Goal: Complete application form

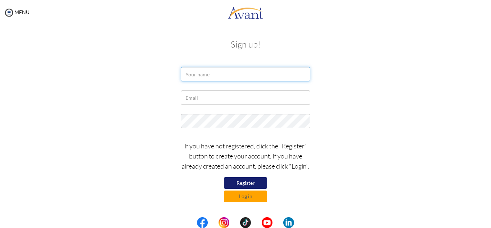
click at [194, 69] on input "text" at bounding box center [245, 74] width 129 height 14
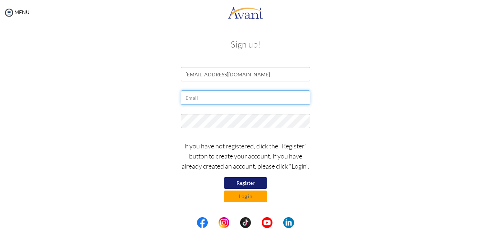
click at [185, 96] on input "text" at bounding box center [245, 97] width 129 height 14
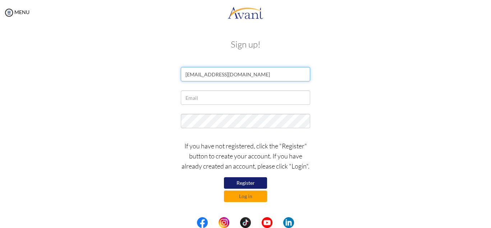
click at [249, 73] on input "[EMAIL_ADDRESS][DOMAIN_NAME]" at bounding box center [245, 74] width 129 height 14
type input "t"
type input "[PERSON_NAME]"
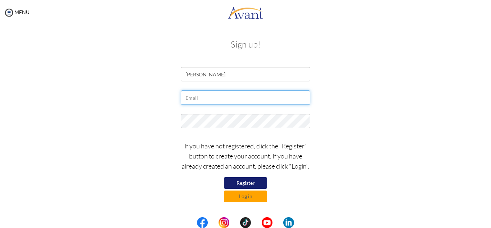
click at [218, 96] on input "text" at bounding box center [245, 97] width 129 height 14
type input "[EMAIL_ADDRESS][DOMAIN_NAME]"
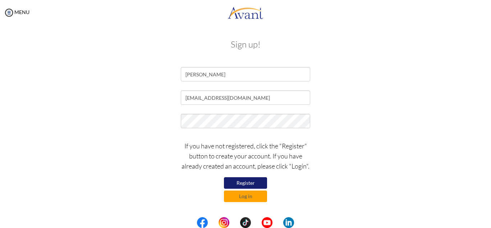
click at [252, 185] on button "Register" at bounding box center [245, 183] width 43 height 12
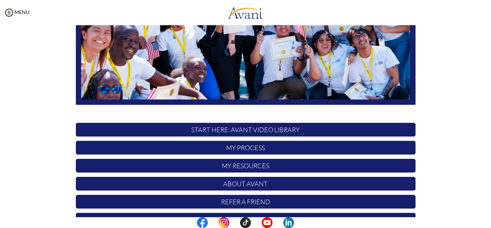
scroll to position [151, 0]
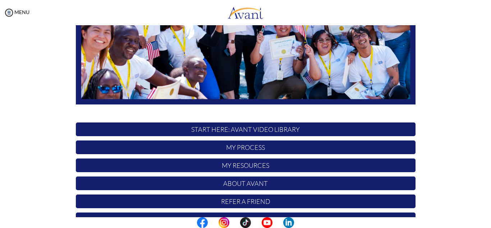
click at [246, 129] on p "START HERE: Avant Video Library" at bounding box center [246, 129] width 340 height 14
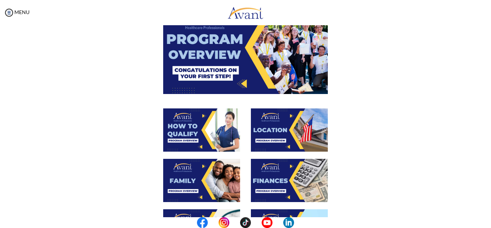
scroll to position [54, 0]
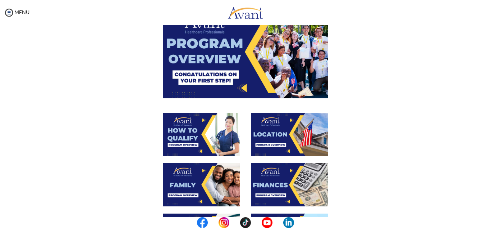
click at [246, 86] on img at bounding box center [245, 51] width 165 height 92
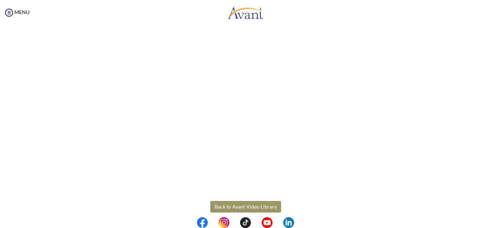
scroll to position [126, 0]
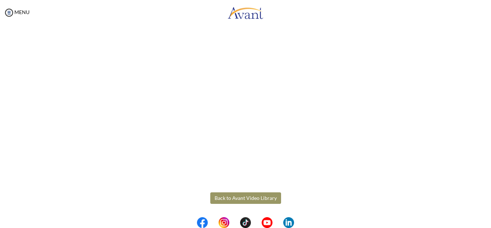
click at [261, 196] on body "Maintenance break. Please come back in 2 hours. MENU My Status What is the next…" at bounding box center [245, 114] width 491 height 228
click at [261, 196] on button "Back to Avant Video Library" at bounding box center [245, 198] width 71 height 12
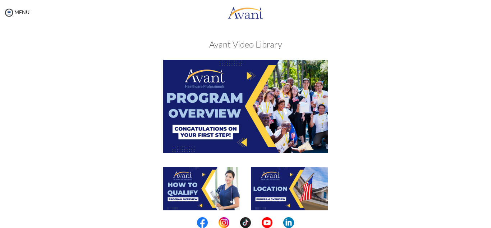
click at [218, 180] on img at bounding box center [201, 188] width 77 height 43
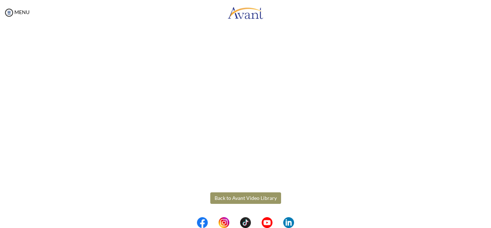
click at [241, 195] on body "Maintenance break. Please come back in 2 hours. MENU My Status What is the next…" at bounding box center [245, 114] width 491 height 228
click at [241, 195] on button "Back to Avant Video Library" at bounding box center [245, 198] width 71 height 12
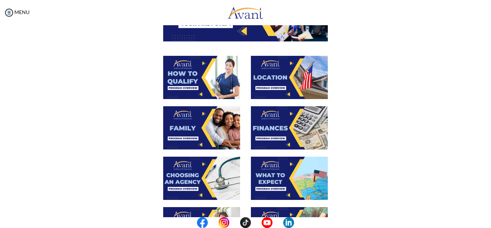
scroll to position [112, 0]
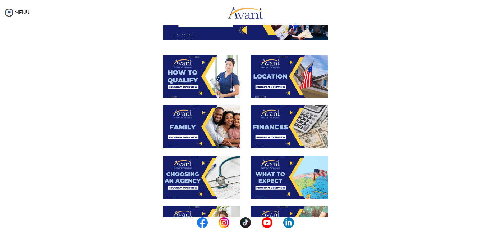
click at [284, 79] on img at bounding box center [289, 76] width 77 height 43
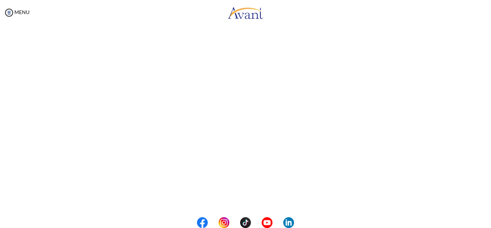
scroll to position [126, 0]
click at [250, 199] on body "Maintenance break. Please come back in 2 hours. MENU My Status What is the next…" at bounding box center [245, 114] width 491 height 228
click at [250, 199] on button "Back to Avant Video Library" at bounding box center [245, 198] width 71 height 12
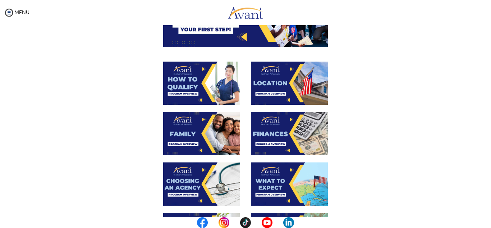
scroll to position [106, 0]
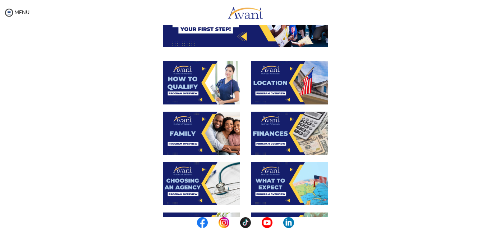
click at [298, 187] on img at bounding box center [289, 183] width 77 height 43
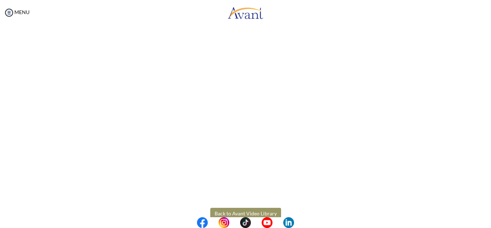
scroll to position [203, 0]
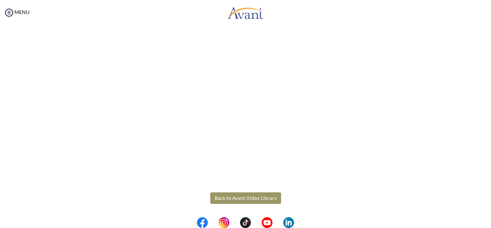
click at [250, 199] on body "Maintenance break. Please come back in 2 hours. MENU My Status What is the next…" at bounding box center [245, 114] width 491 height 228
click at [241, 199] on button "Back to Avant Video Library" at bounding box center [245, 198] width 71 height 12
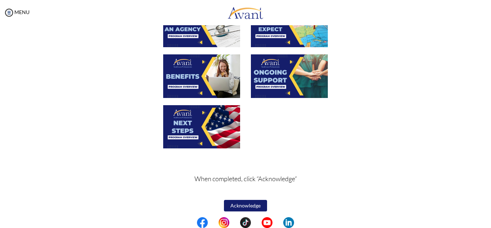
scroll to position [265, 0]
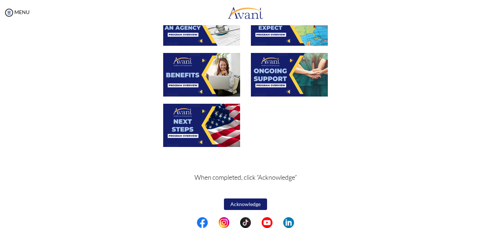
click at [200, 117] on img at bounding box center [201, 125] width 77 height 43
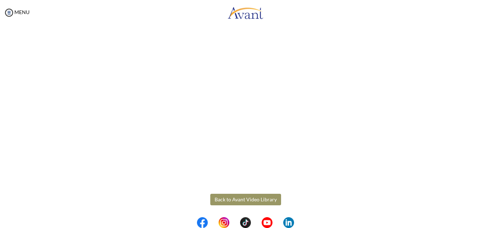
scroll to position [203, 0]
click at [253, 194] on body "Maintenance break. Please come back in 2 hours. MENU My Status What is the next…" at bounding box center [245, 114] width 491 height 228
click at [240, 196] on button "Back to Avant Video Library" at bounding box center [245, 198] width 71 height 12
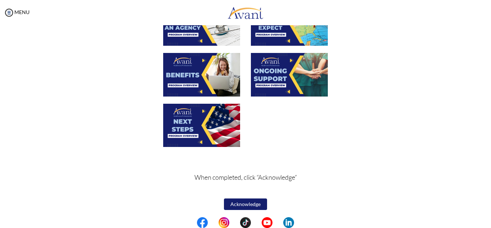
scroll to position [267, 0]
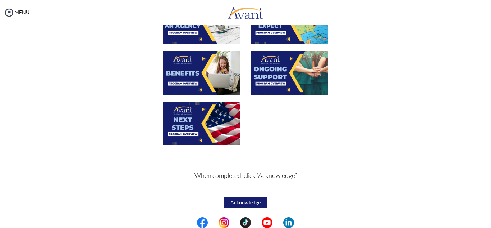
click at [281, 80] on img at bounding box center [289, 72] width 77 height 43
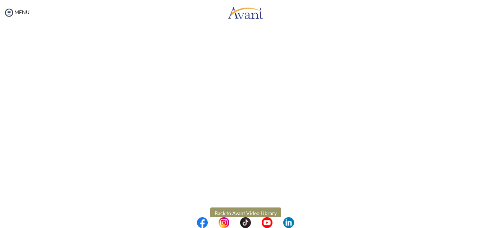
scroll to position [190, 0]
click at [250, 208] on body "Maintenance break. Please come back in 2 hours. MENU My Status What is the next…" at bounding box center [245, 114] width 491 height 228
click at [250, 208] on button "Back to Avant Video Library" at bounding box center [245, 211] width 71 height 12
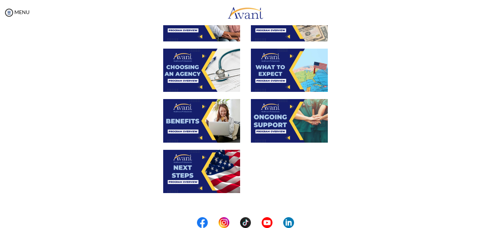
scroll to position [267, 0]
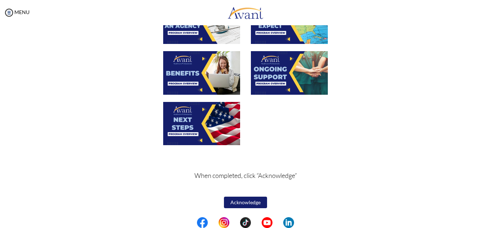
click at [257, 200] on button "Acknowledge" at bounding box center [245, 202] width 43 height 12
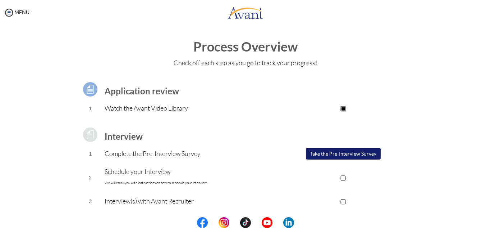
click at [335, 153] on button "Take the Pre-Interview Survey" at bounding box center [343, 154] width 75 height 12
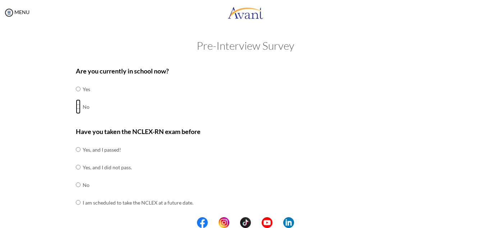
click at [78, 105] on input "radio" at bounding box center [78, 106] width 5 height 14
radio input "true"
click at [79, 187] on input "radio" at bounding box center [78, 184] width 5 height 14
radio input "true"
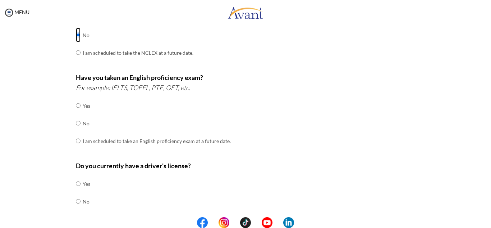
scroll to position [150, 0]
click at [79, 123] on input "radio" at bounding box center [78, 122] width 5 height 14
radio input "true"
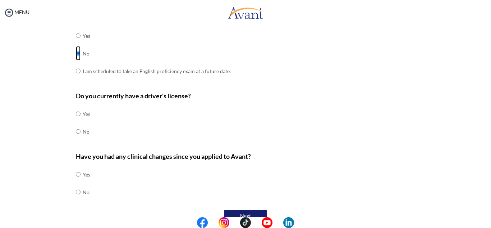
scroll to position [221, 0]
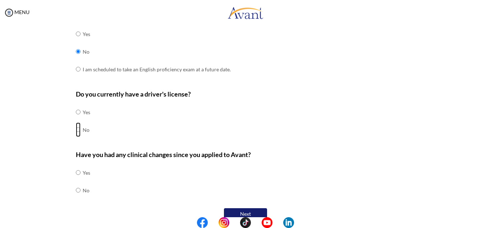
click at [78, 131] on input "radio" at bounding box center [78, 129] width 5 height 14
radio input "true"
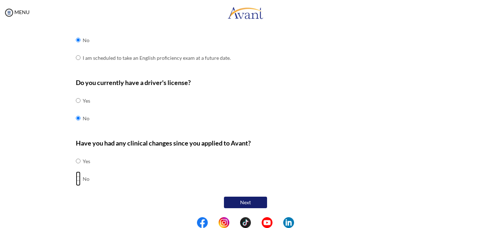
click at [78, 180] on input "radio" at bounding box center [78, 178] width 5 height 14
radio input "true"
click at [235, 203] on button "Next" at bounding box center [245, 202] width 43 height 12
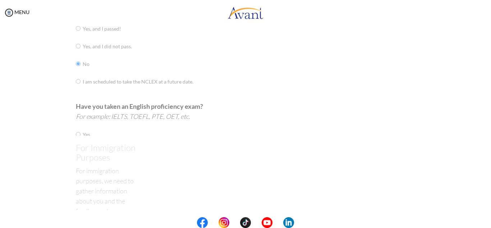
scroll to position [14, 0]
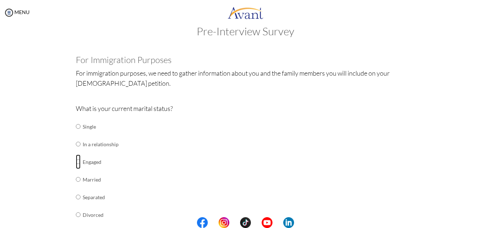
click at [79, 163] on input "radio" at bounding box center [78, 161] width 5 height 14
radio input "true"
click at [76, 172] on input "radio" at bounding box center [78, 179] width 5 height 14
radio input "true"
click at [76, 154] on input "radio" at bounding box center [78, 161] width 5 height 14
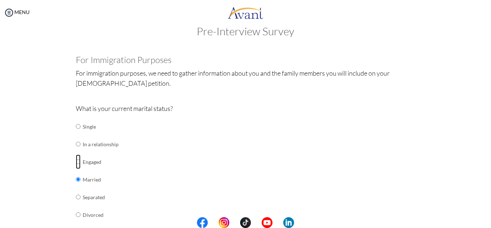
radio input "true"
click at [199, 131] on div "What is your current marital status? Single In a relationship Engaged Married S…" at bounding box center [246, 175] width 340 height 145
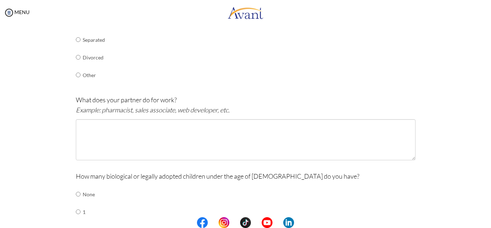
scroll to position [173, 0]
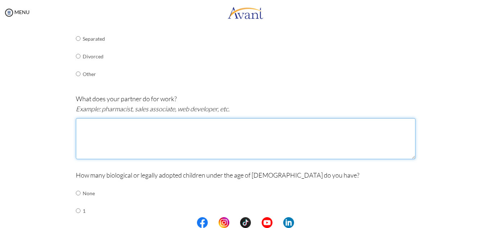
click at [89, 128] on textarea at bounding box center [246, 138] width 340 height 41
type textarea "he is a doctor"
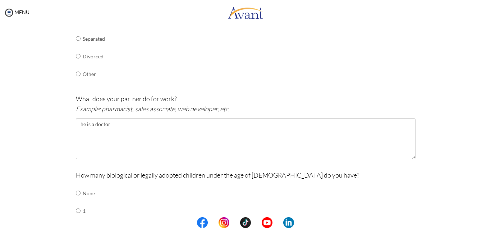
click at [460, 87] on div "Pre-Interview Survey Are you currently in school now? Yes No Have you taken the…" at bounding box center [245, 138] width 477 height 542
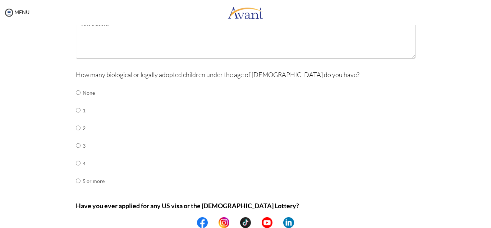
scroll to position [273, 0]
click at [77, 91] on input "radio" at bounding box center [78, 92] width 5 height 14
radio input "true"
click at [217, 96] on div "How many biological or legally adopted children under the age of 21 do you have…" at bounding box center [246, 132] width 340 height 127
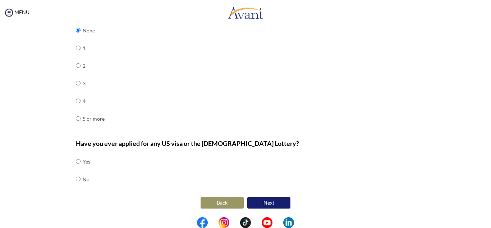
scroll to position [336, 0]
click at [77, 159] on input "radio" at bounding box center [78, 161] width 5 height 14
radio input "true"
click at [257, 199] on button "Next" at bounding box center [268, 202] width 43 height 12
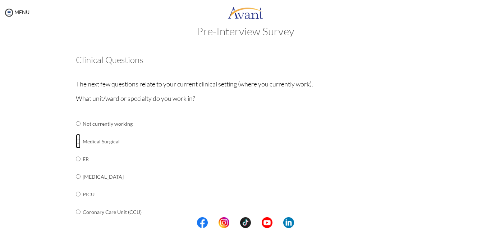
click at [78, 141] on input "radio" at bounding box center [78, 141] width 5 height 14
radio input "true"
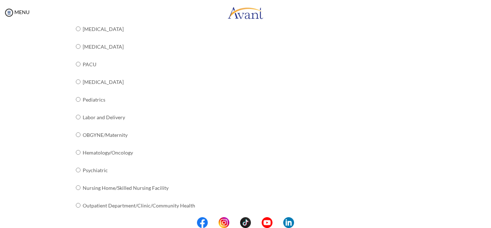
scroll to position [294, 0]
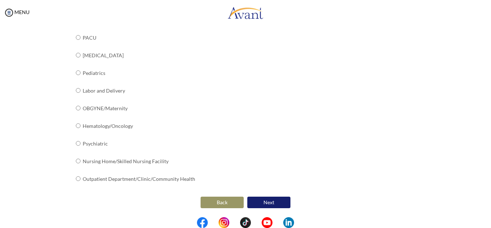
click at [260, 204] on button "Next" at bounding box center [268, 202] width 43 height 12
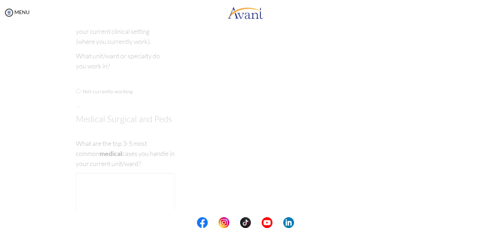
scroll to position [14, 0]
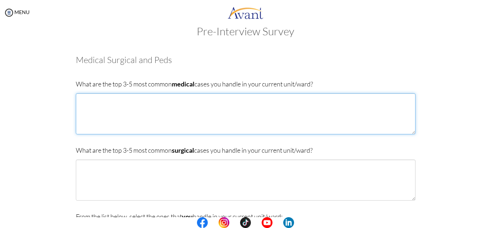
click at [94, 102] on textarea at bounding box center [246, 113] width 340 height 41
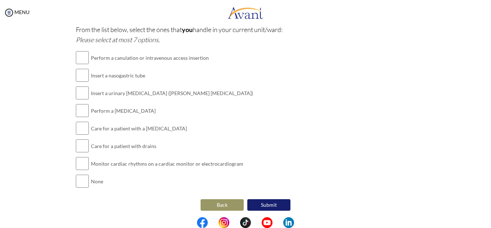
scroll to position [204, 0]
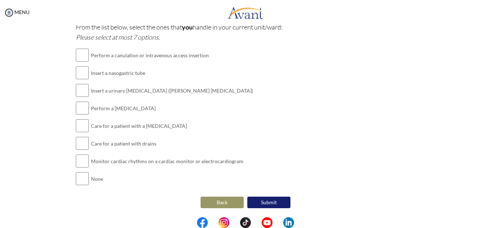
click at [217, 200] on button "Back" at bounding box center [222, 202] width 43 height 12
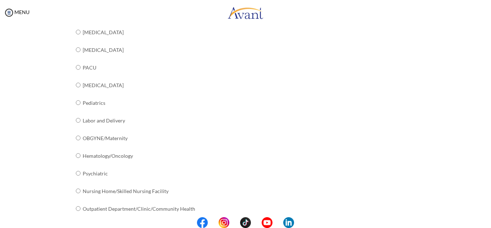
scroll to position [294, 0]
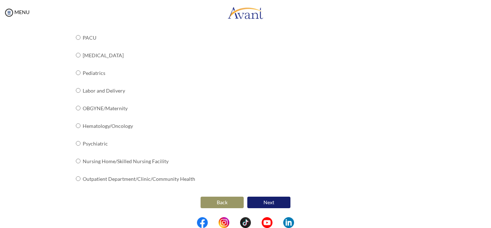
click at [272, 201] on button "Next" at bounding box center [268, 202] width 43 height 12
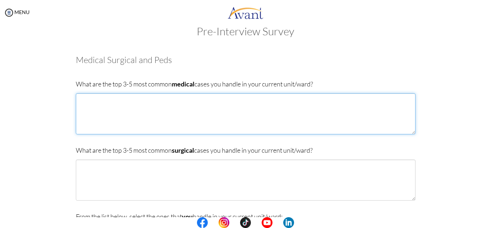
click at [95, 107] on textarea at bounding box center [246, 113] width 340 height 41
